Goal: Find contact information: Find contact information

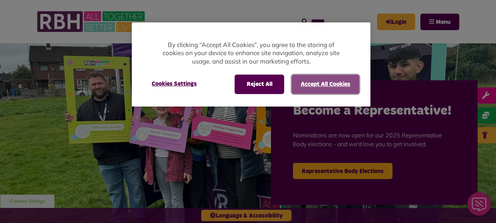
click at [309, 87] on button "Accept All Cookies" at bounding box center [325, 83] width 68 height 19
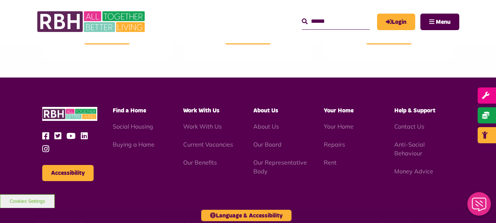
scroll to position [701, 0]
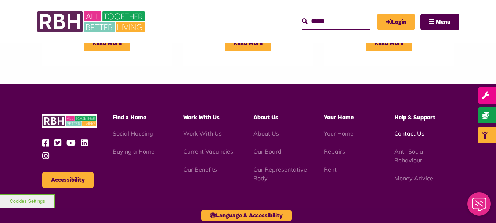
click at [416, 129] on link "Contact Us" at bounding box center [409, 132] width 30 height 7
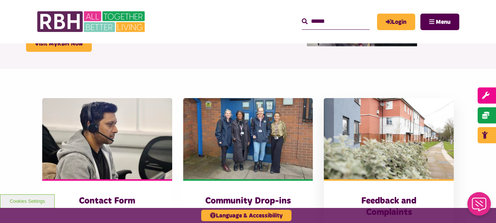
scroll to position [103, 0]
